Goal: Find specific page/section: Find specific page/section

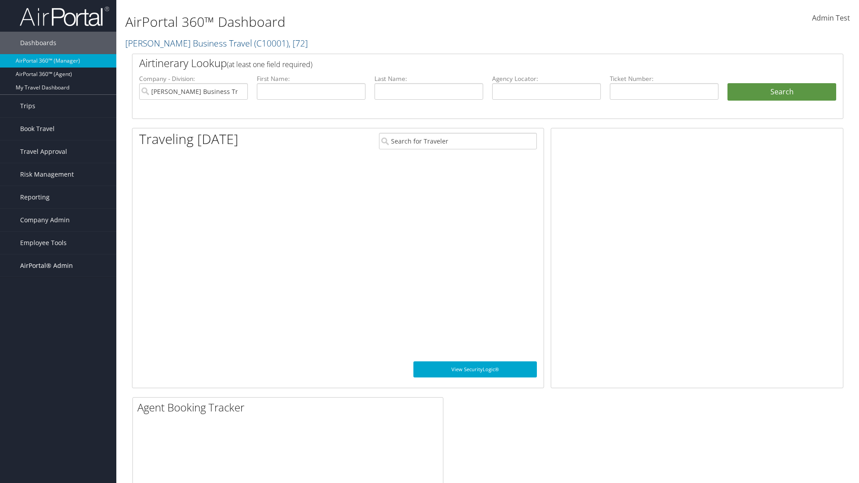
click at [58, 266] on span "AirPortal® Admin" at bounding box center [46, 266] width 53 height 22
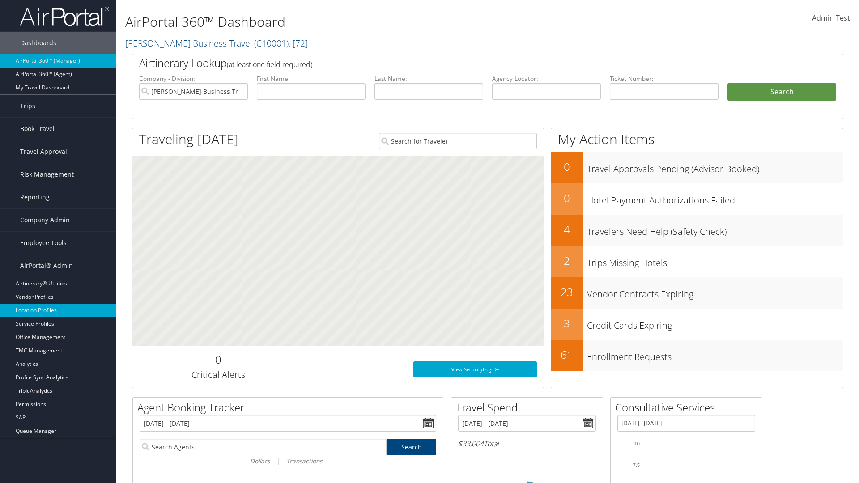
click at [58, 310] on link "Location Profiles" at bounding box center [58, 310] width 116 height 13
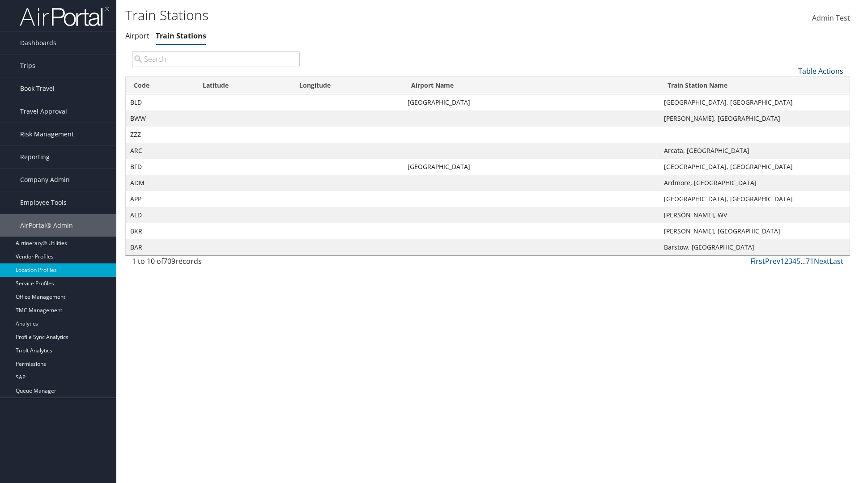
click at [821, 71] on link "Table Actions" at bounding box center [820, 71] width 45 height 10
click at [791, 130] on link "Page Length" at bounding box center [791, 130] width 118 height 15
click at [791, 101] on link "25" at bounding box center [791, 101] width 118 height 15
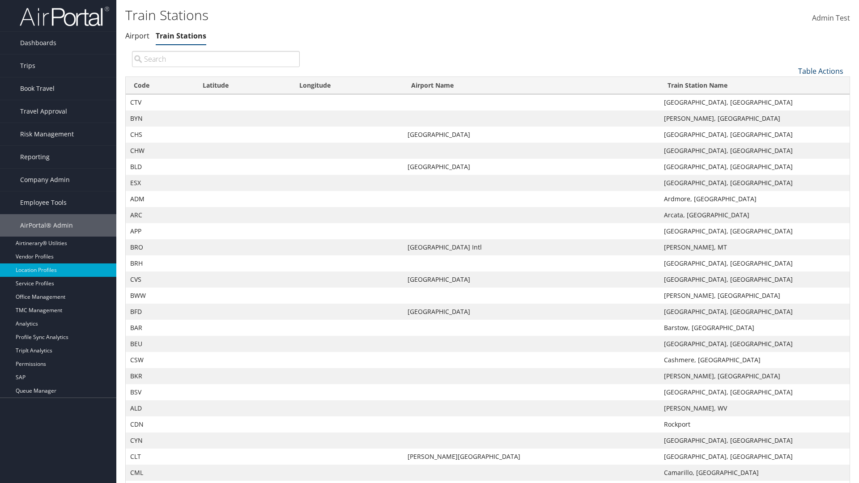
click at [821, 71] on link "Table Actions" at bounding box center [820, 71] width 45 height 10
click at [791, 130] on link "Page Length" at bounding box center [791, 130] width 118 height 15
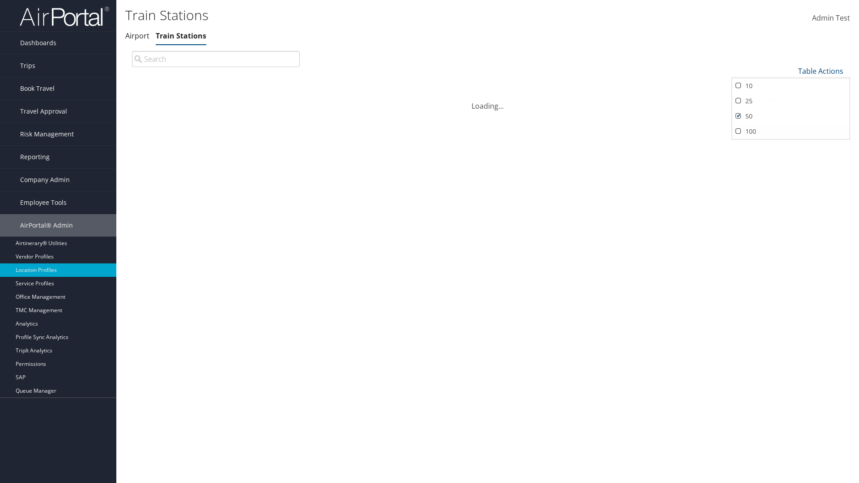
scroll to position [30, 0]
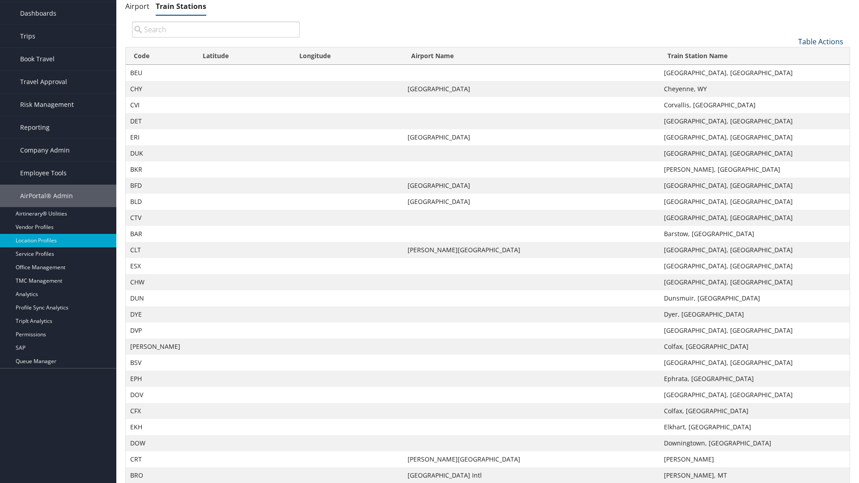
click at [821, 47] on link "Table Actions" at bounding box center [820, 42] width 45 height 10
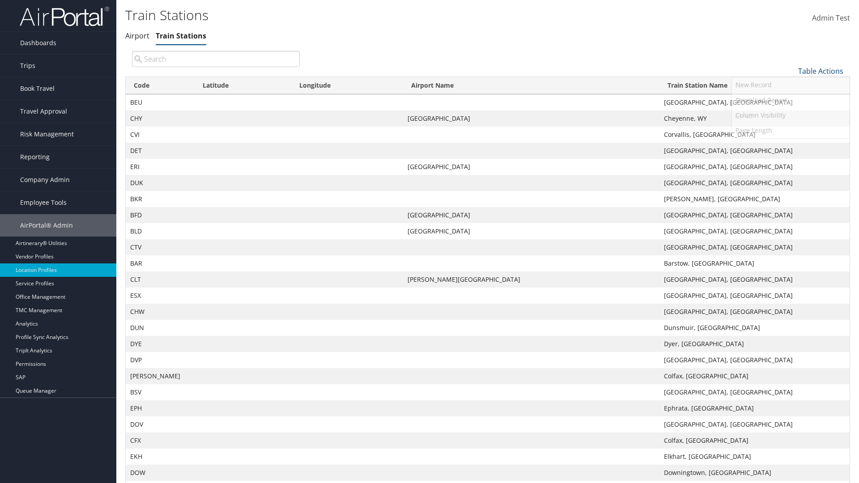
click at [791, 131] on link "100" at bounding box center [791, 131] width 118 height 15
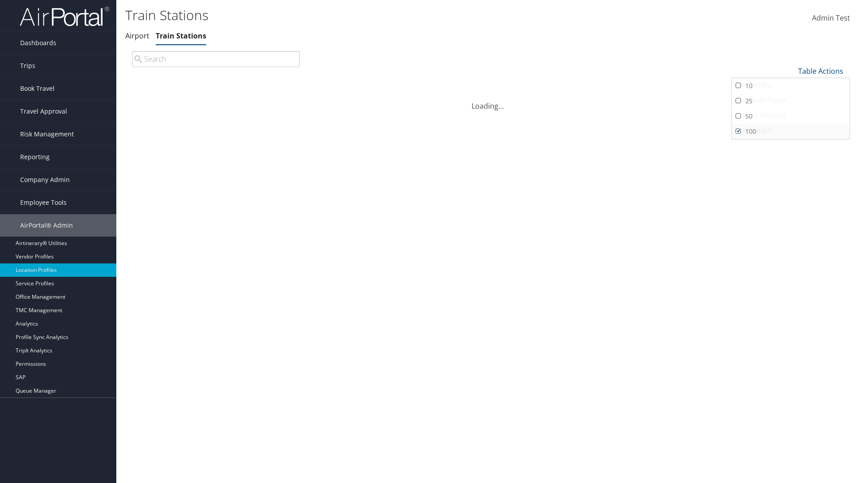
scroll to position [77, 0]
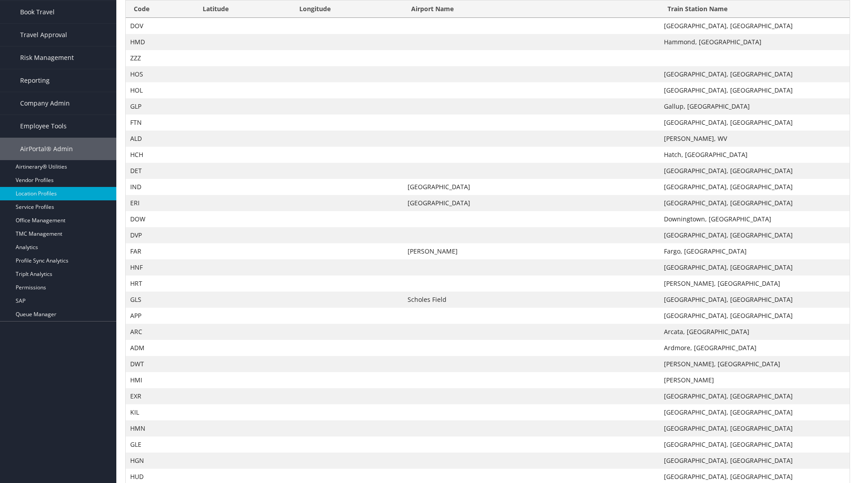
click at [160, 9] on th "Code" at bounding box center [160, 8] width 69 height 17
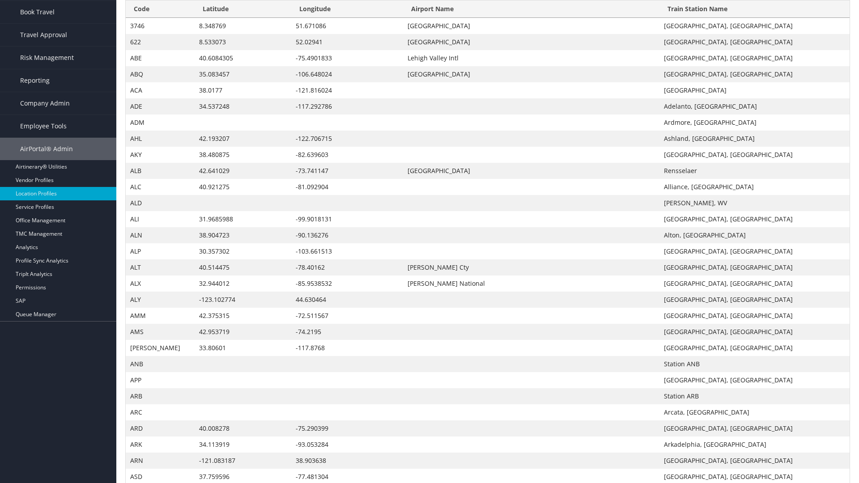
click at [160, 18] on th "Code" at bounding box center [160, 8] width 69 height 17
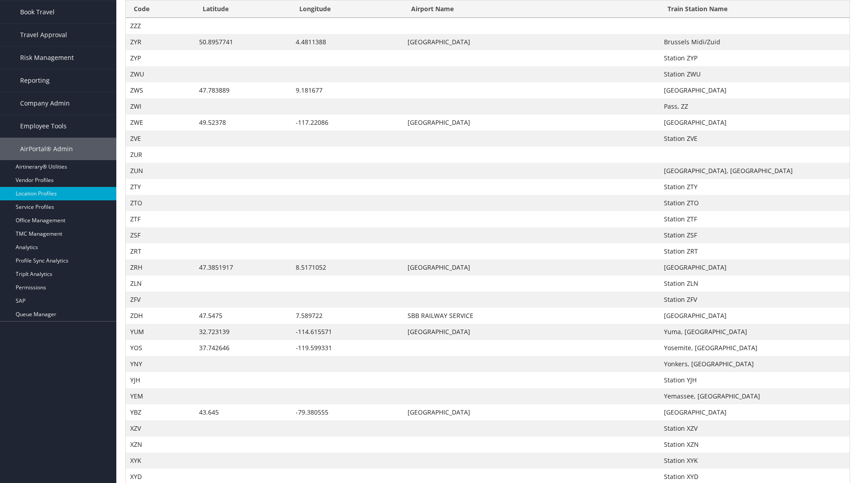
click at [242, 18] on th "Latitude" at bounding box center [243, 8] width 97 height 17
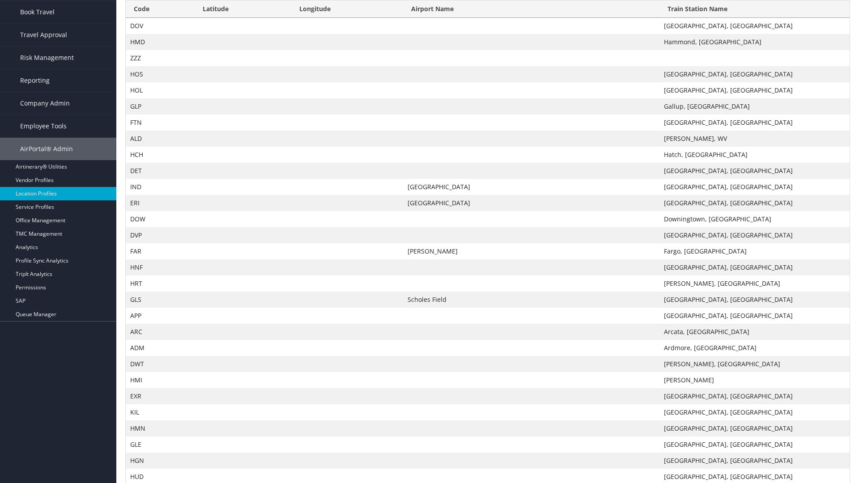
click at [242, 18] on th "Latitude" at bounding box center [243, 8] width 97 height 17
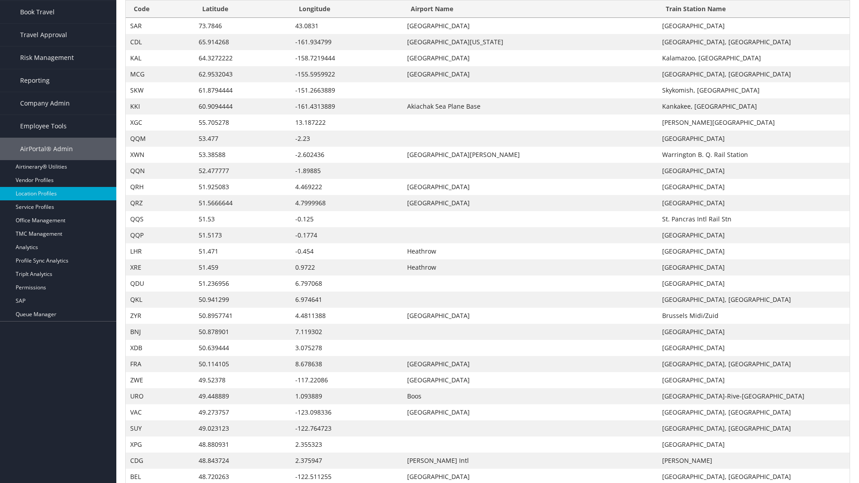
click at [347, 18] on th "Longitude" at bounding box center [347, 8] width 112 height 17
